Goal: Information Seeking & Learning: Find specific fact

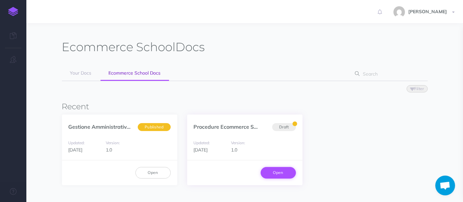
click at [288, 176] on link "Open" at bounding box center [278, 172] width 35 height 11
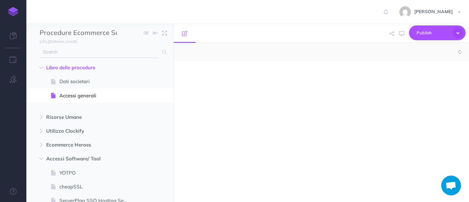
click at [88, 52] on input "text" at bounding box center [99, 52] width 119 height 12
type input "K"
select select "null"
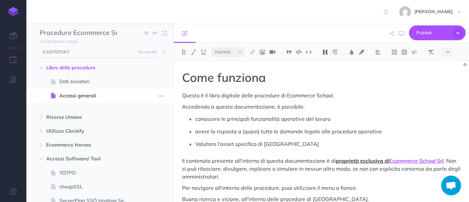
type input "KASPERSKY"
click at [73, 54] on input "KASPERSKY" at bounding box center [99, 52] width 119 height 12
drag, startPoint x: 89, startPoint y: 51, endPoint x: 5, endPoint y: 49, distance: 83.8
click at [26, 49] on div "Toggle Navigation ILARY FONTANA Settings Account Settings Teams Create Team Eco…" at bounding box center [247, 101] width 443 height 202
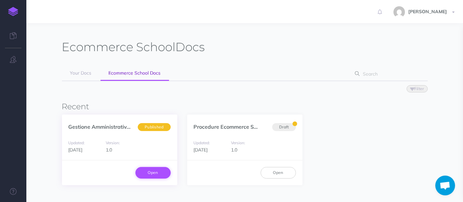
click at [143, 174] on link "Open" at bounding box center [153, 172] width 35 height 11
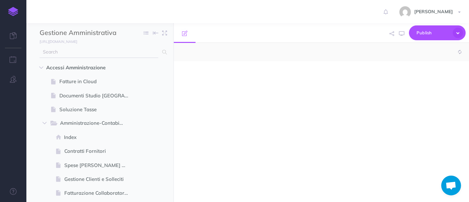
click at [102, 56] on input "text" at bounding box center [99, 52] width 119 height 12
select select "null"
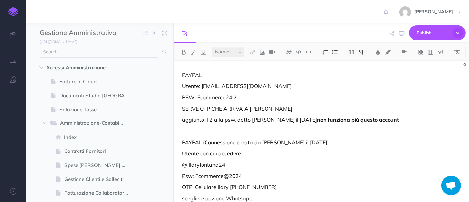
paste input "KASPERSKY"
drag, startPoint x: 83, startPoint y: 52, endPoint x: 23, endPoint y: 53, distance: 60.0
click at [26, 53] on div "Toggle Navigation ILARY FONTANA Settings Account Settings Teams Create Team Eco…" at bounding box center [247, 101] width 443 height 202
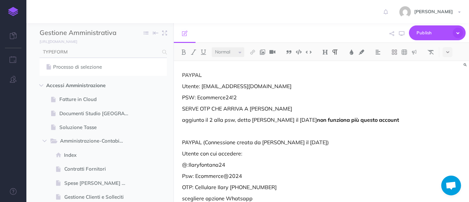
type input "TYPEFORM"
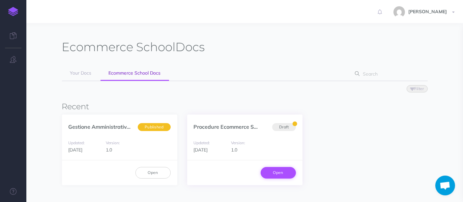
click at [285, 167] on link "Open" at bounding box center [278, 172] width 35 height 11
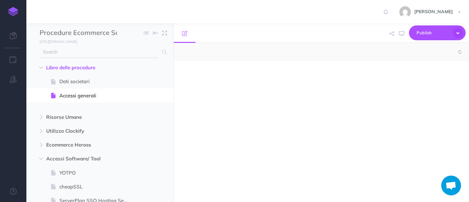
click at [70, 55] on input "text" at bounding box center [99, 52] width 119 height 12
select select "null"
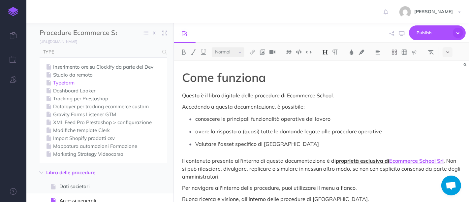
type input "TYPE"
click at [68, 82] on link "Typeform" at bounding box center [103, 83] width 117 height 8
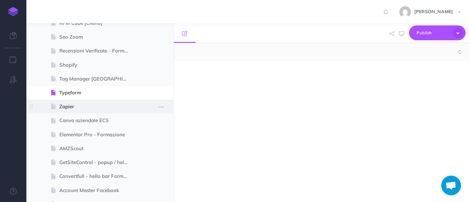
select select "null"
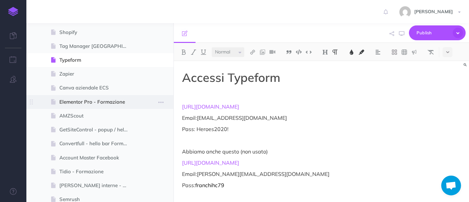
drag, startPoint x: 266, startPoint y: 110, endPoint x: 170, endPoint y: 103, distance: 96.6
click at [170, 103] on div "Procedure Ecommerce School Collapse all Expand all Expand to root folders https…" at bounding box center [247, 112] width 443 height 179
copy span "https://admin.typeform.com/login"
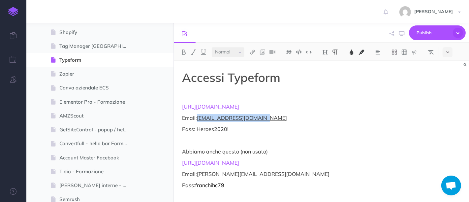
drag, startPoint x: 267, startPoint y: 118, endPoint x: 198, endPoint y: 115, distance: 69.6
click at [198, 115] on p "Email: info@ecommerceheroes.it" at bounding box center [321, 118] width 279 height 8
copy span "info@ecommerceheroes.it"
drag, startPoint x: 231, startPoint y: 130, endPoint x: 198, endPoint y: 131, distance: 33.0
click at [198, 131] on p "Pass: Heroes2020!" at bounding box center [321, 129] width 279 height 8
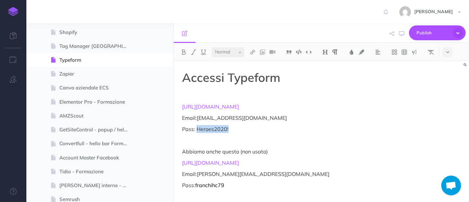
copy p "Heroes2020!"
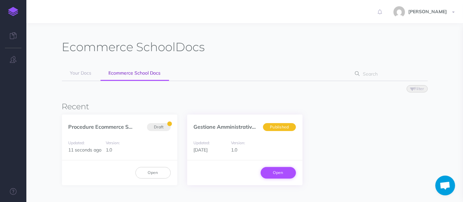
click at [270, 170] on link "Open" at bounding box center [278, 172] width 35 height 11
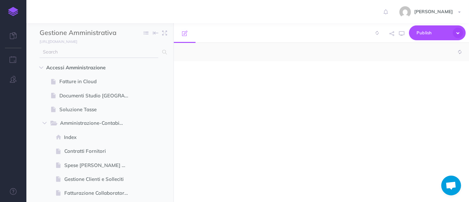
click at [84, 53] on input "text" at bounding box center [99, 52] width 119 height 12
type input "REV"
select select "null"
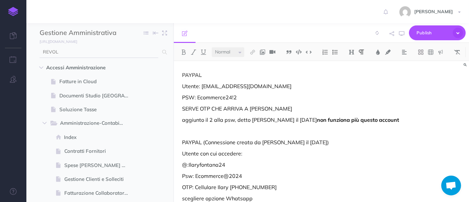
type input "REVOL"
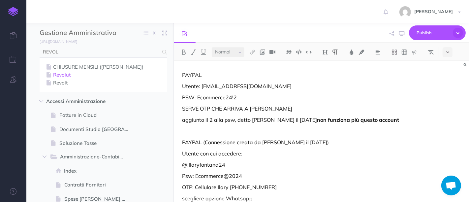
click at [67, 75] on link "Revolut" at bounding box center [103, 75] width 117 height 8
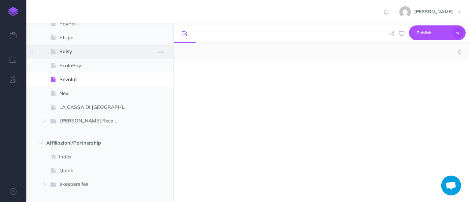
select select "null"
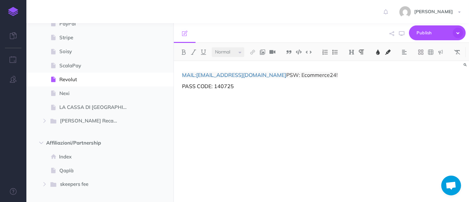
scroll to position [580, 0]
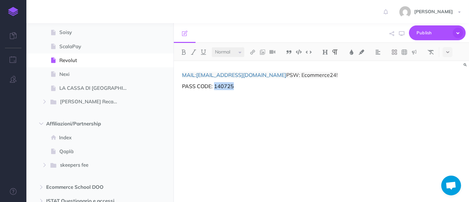
drag, startPoint x: 236, startPoint y: 85, endPoint x: 215, endPoint y: 87, distance: 21.6
click at [215, 87] on p "PASS CODE: 140725" at bounding box center [321, 86] width 279 height 8
copy p "140725"
